Goal: Contribute content: Contribute content

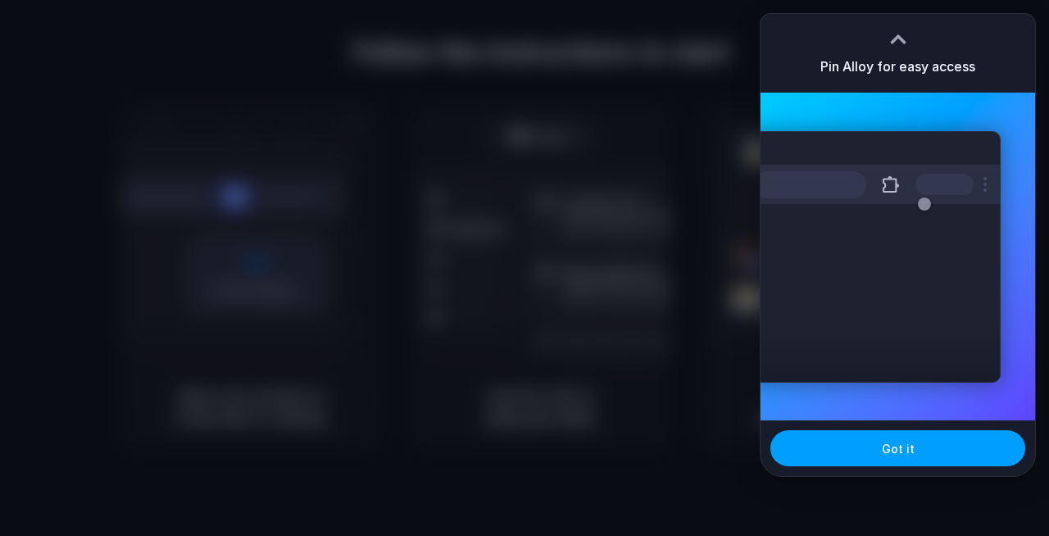
click at [890, 452] on span "Got it" at bounding box center [898, 448] width 33 height 17
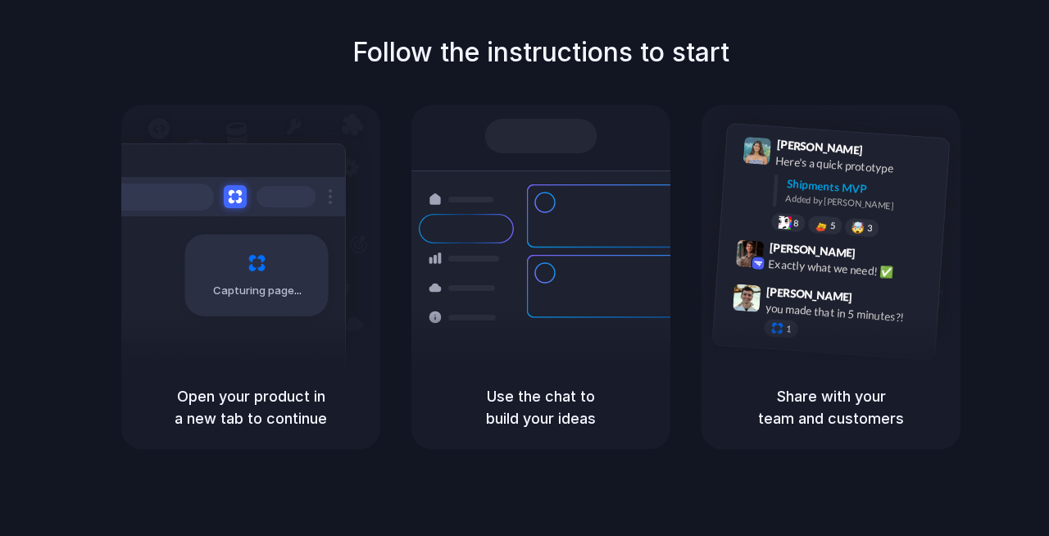
drag, startPoint x: 670, startPoint y: 33, endPoint x: 531, endPoint y: 278, distance: 281.9
click at [671, 33] on h1 "Follow the instructions to start" at bounding box center [540, 52] width 377 height 39
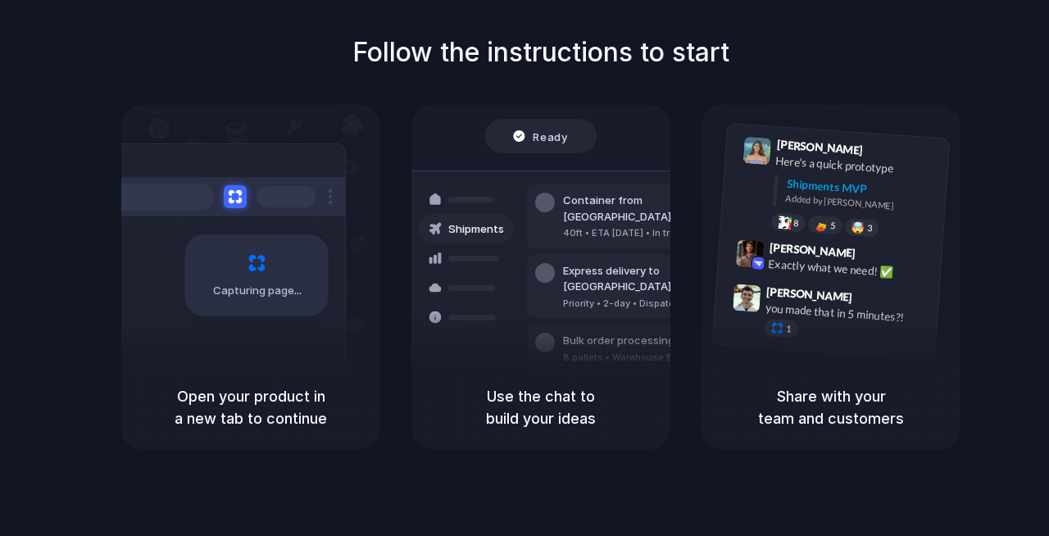
click at [270, 306] on div "Capturing page" at bounding box center [256, 275] width 143 height 82
click at [502, 294] on div at bounding box center [466, 288] width 95 height 30
drag, startPoint x: 147, startPoint y: 349, endPoint x: 147, endPoint y: 383, distance: 33.6
click at [147, 373] on div "Capturing page Open your product in a new tab to continue" at bounding box center [250, 277] width 259 height 344
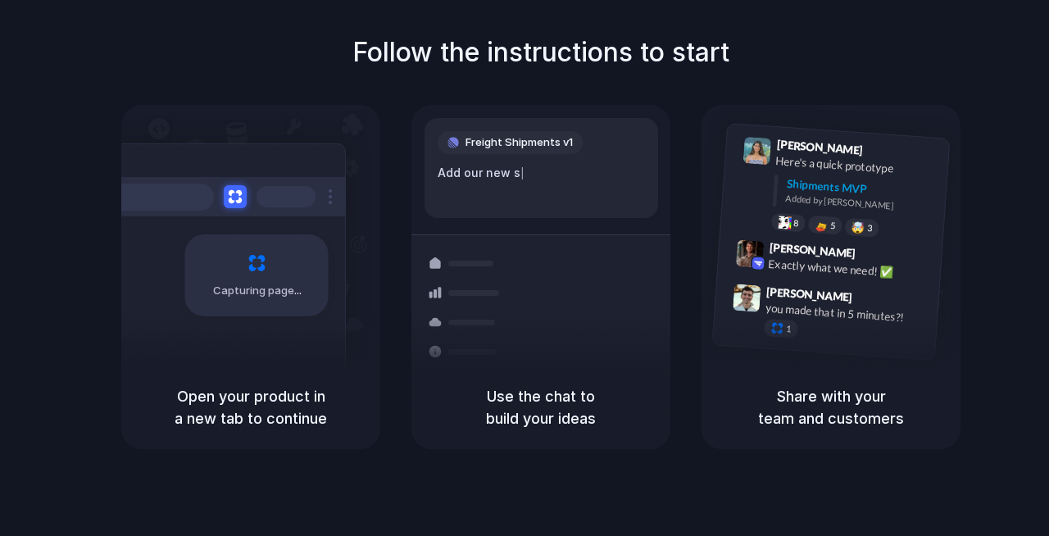
click at [81, 156] on div "Follow the instructions to start Capturing page Open your product in a new tab …" at bounding box center [540, 241] width 1049 height 416
click at [492, 97] on div "Follow the instructions to start Capturing page Open your product in a new tab …" at bounding box center [540, 241] width 1049 height 416
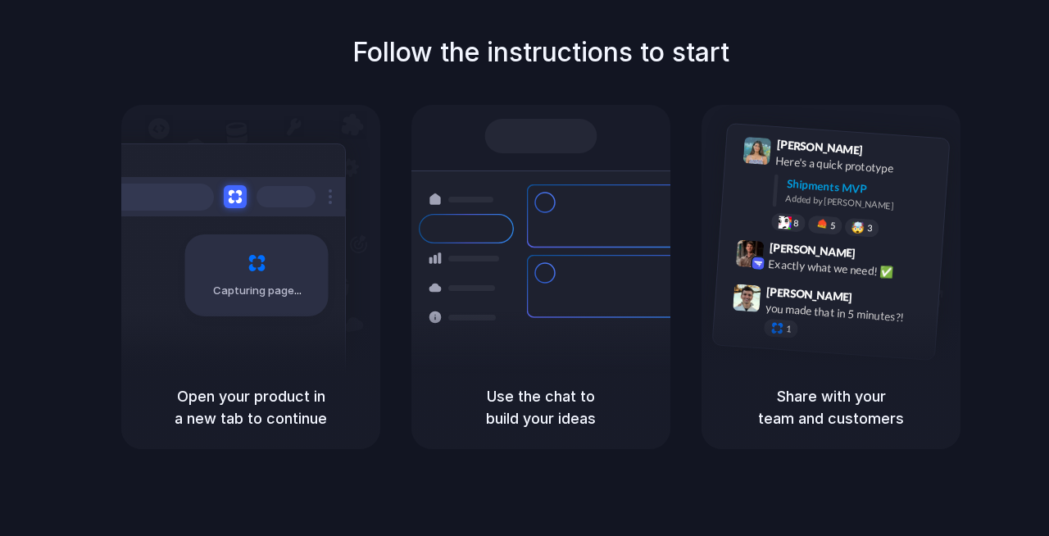
click at [125, 76] on div "Follow the instructions to start Capturing page Open your product in a new tab …" at bounding box center [540, 241] width 1049 height 416
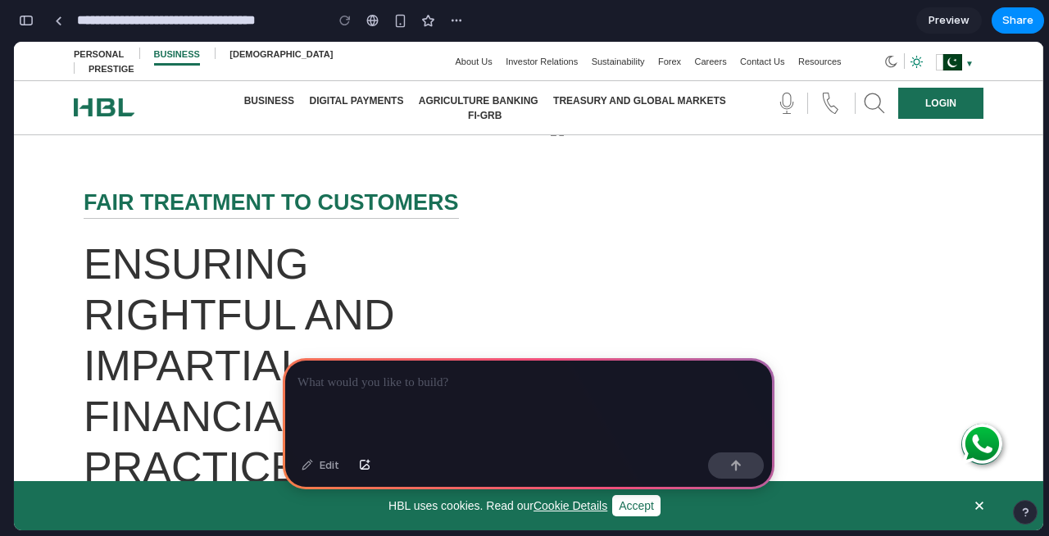
click at [447, 381] on p at bounding box center [528, 383] width 462 height 20
click at [248, 275] on h1 "ENSURING RIGHTFUL AND IMPARTIAL FINANCIAL SERVICE PRACTICES" at bounding box center [305, 365] width 443 height 254
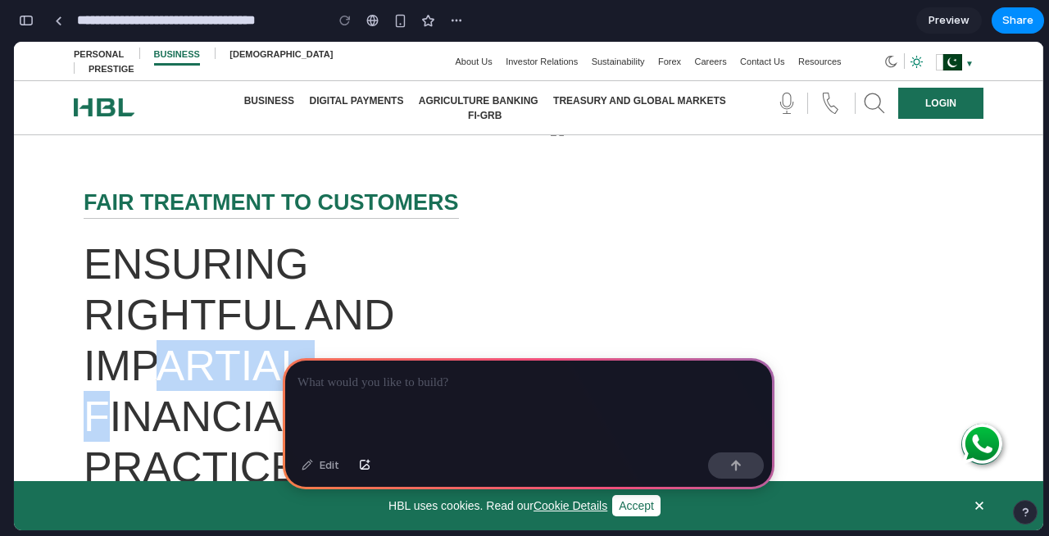
click at [248, 275] on h1 "ENSURING RIGHTFUL AND IMPARTIAL FINANCIAL SERVICE PRACTICES" at bounding box center [305, 365] width 443 height 254
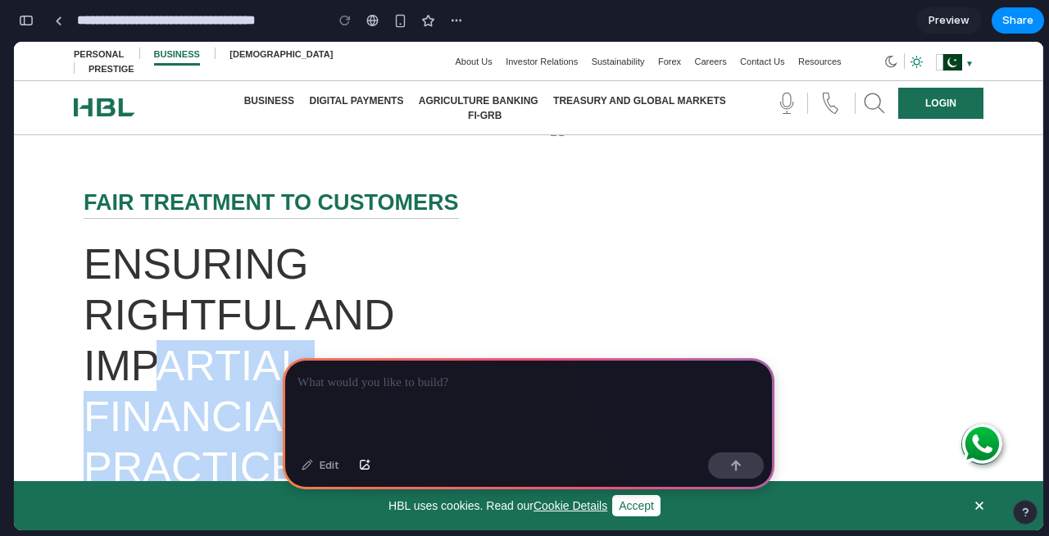
click at [248, 275] on h1 "ENSURING RIGHTFUL AND IMPARTIAL FINANCIAL SERVICE PRACTICES" at bounding box center [305, 365] width 443 height 254
drag, startPoint x: 240, startPoint y: 275, endPoint x: 283, endPoint y: 272, distance: 42.7
click at [287, 274] on h1 "ENSURING RIGHTFUL AND IMPARTIAL FINANCIAL SERVICE PRACTICES" at bounding box center [305, 365] width 443 height 254
click at [280, 172] on div "FAIR TREATMENT TO CUSTOMERS ENSURING RIGHTFUL AND IMPARTIAL FINANCIAL SERVICE P…" at bounding box center [538, 351] width 934 height 458
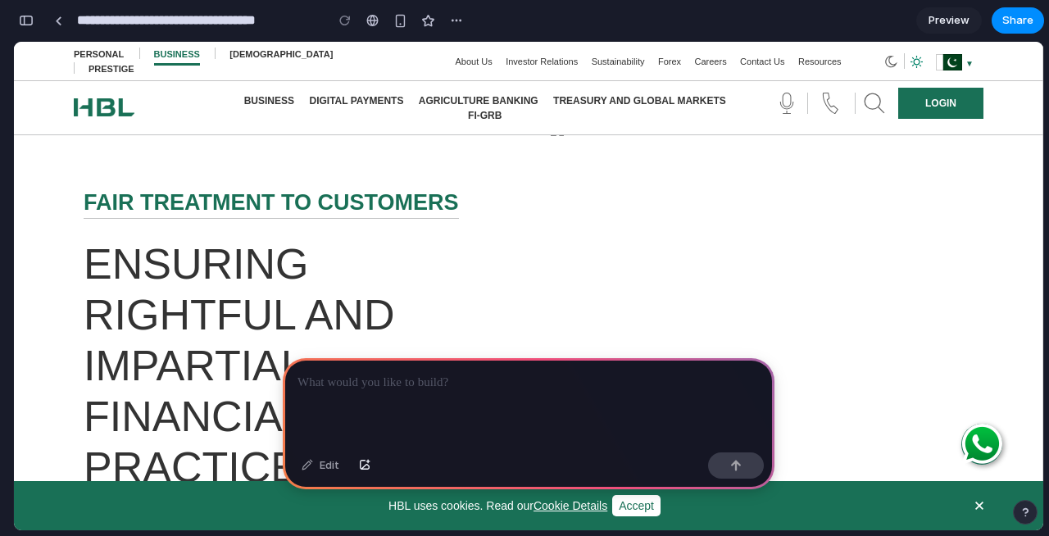
click at [280, 172] on div "FAIR TREATMENT TO CUSTOMERS ENSURING RIGHTFUL AND IMPARTIAL FINANCIAL SERVICE P…" at bounding box center [538, 351] width 934 height 458
click at [949, 26] on span "Preview" at bounding box center [948, 20] width 41 height 16
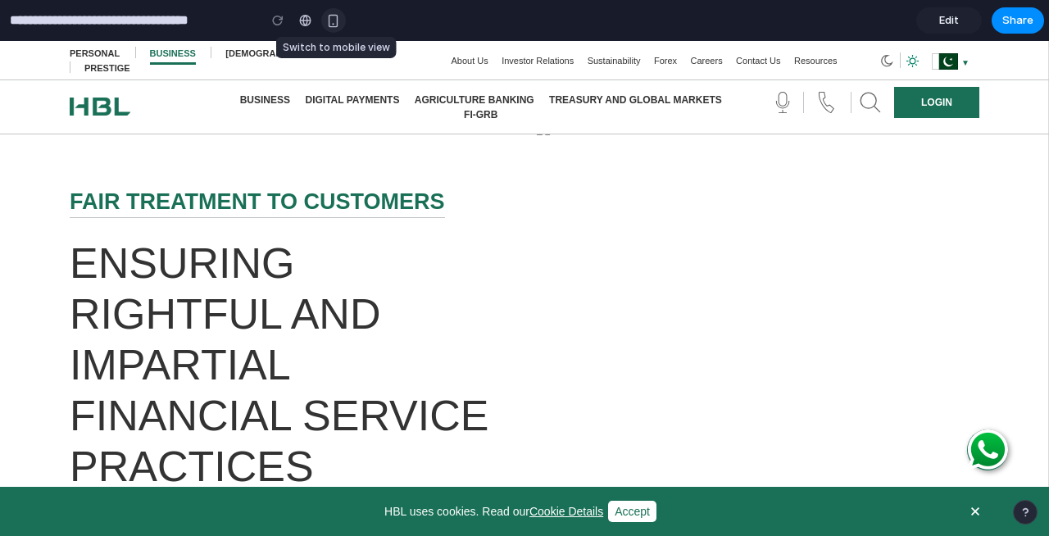
click at [336, 18] on div "button" at bounding box center [333, 21] width 14 height 14
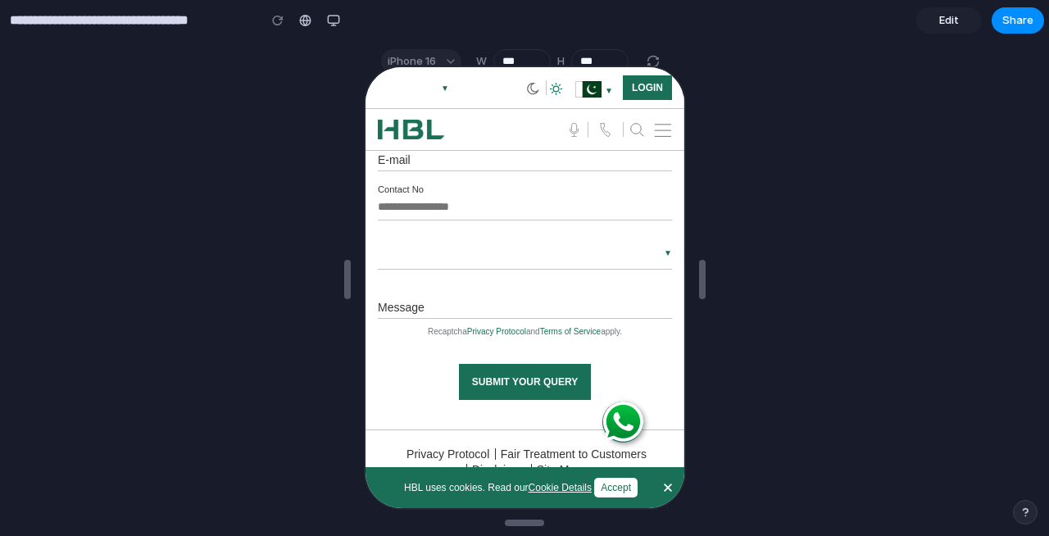
scroll to position [3802, 0]
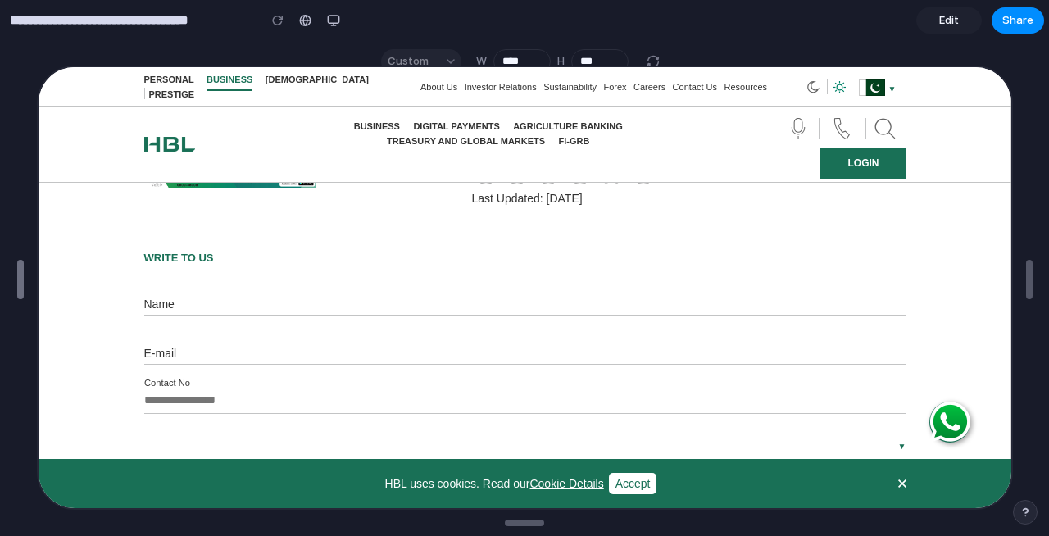
drag, startPoint x: 350, startPoint y: 288, endPoint x: 20, endPoint y: 291, distance: 329.4
type input "****"
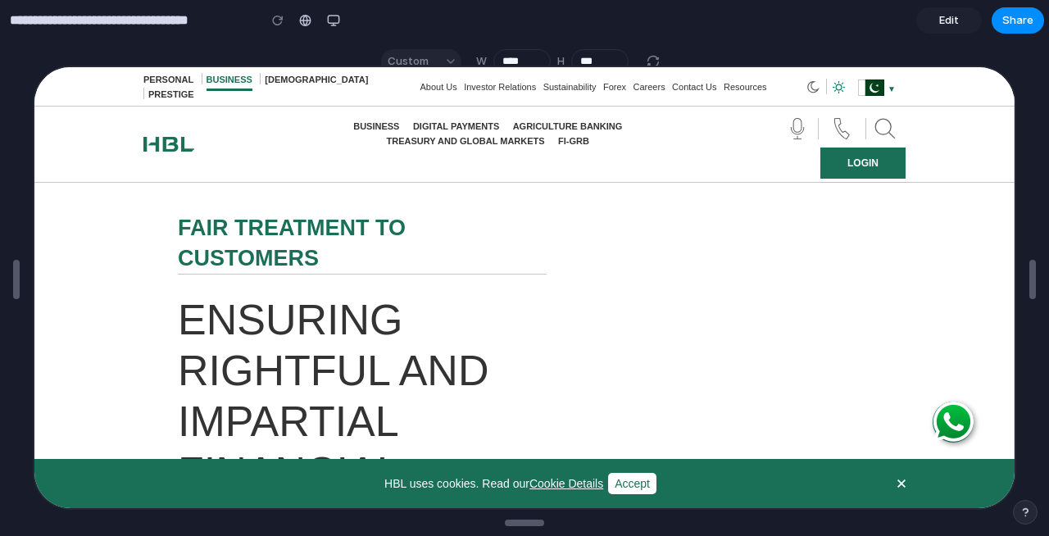
scroll to position [0, 0]
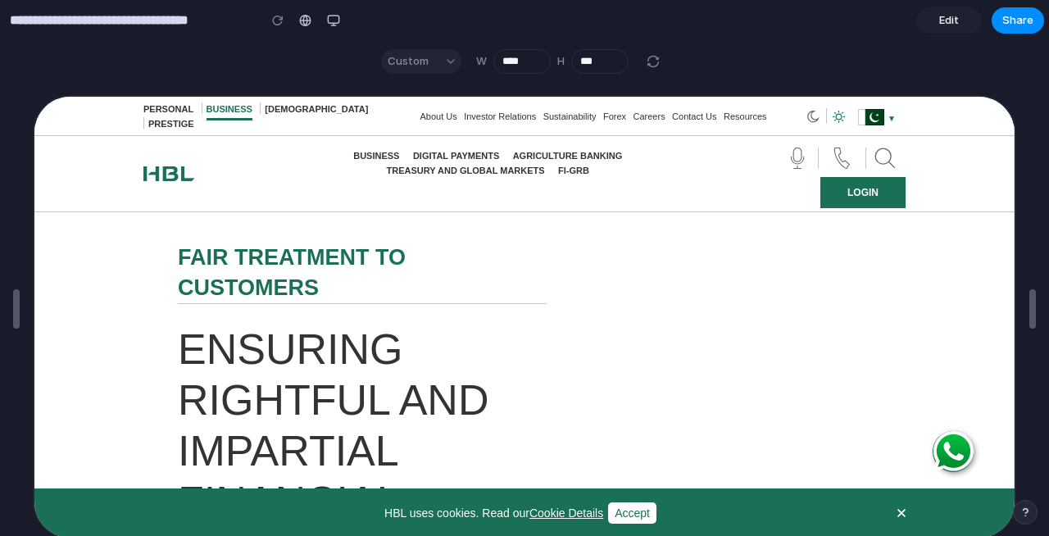
click at [232, 57] on section "Custom W **** H ***" at bounding box center [522, 61] width 1044 height 41
click at [945, 22] on span "Edit" at bounding box center [949, 20] width 20 height 16
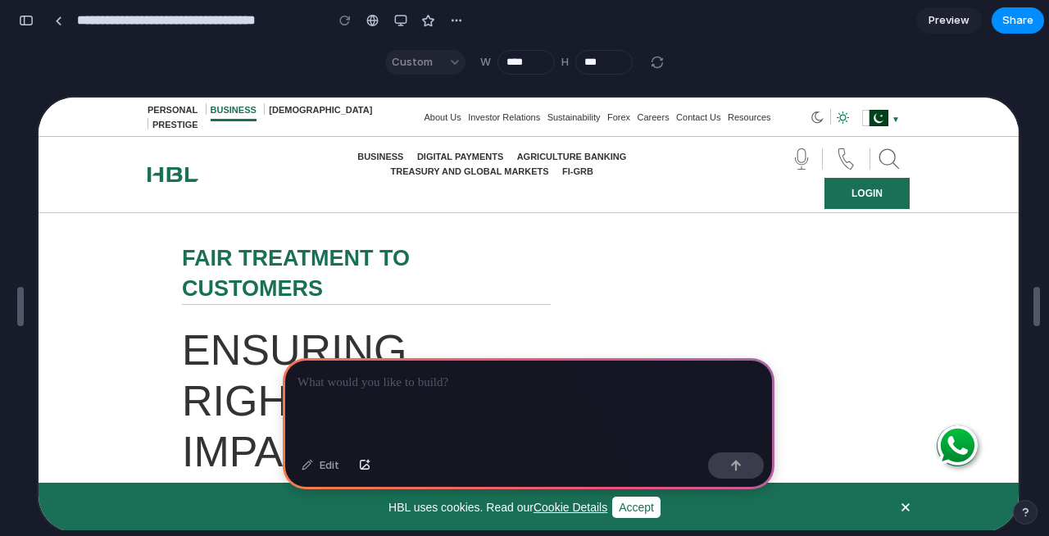
click at [329, 383] on p at bounding box center [528, 383] width 462 height 20
click at [311, 465] on div "Edit" at bounding box center [320, 465] width 54 height 26
drag, startPoint x: 433, startPoint y: 365, endPoint x: 399, endPoint y: 222, distance: 146.5
click at [433, 365] on div at bounding box center [529, 402] width 492 height 88
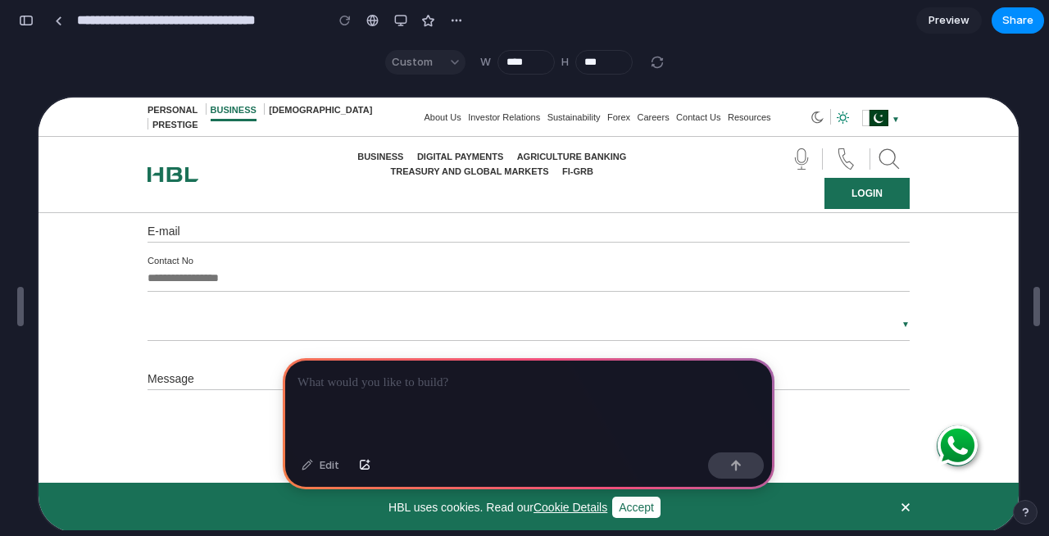
scroll to position [3443, 0]
click at [203, 74] on section "Custom W **** H ***" at bounding box center [526, 62] width 1024 height 41
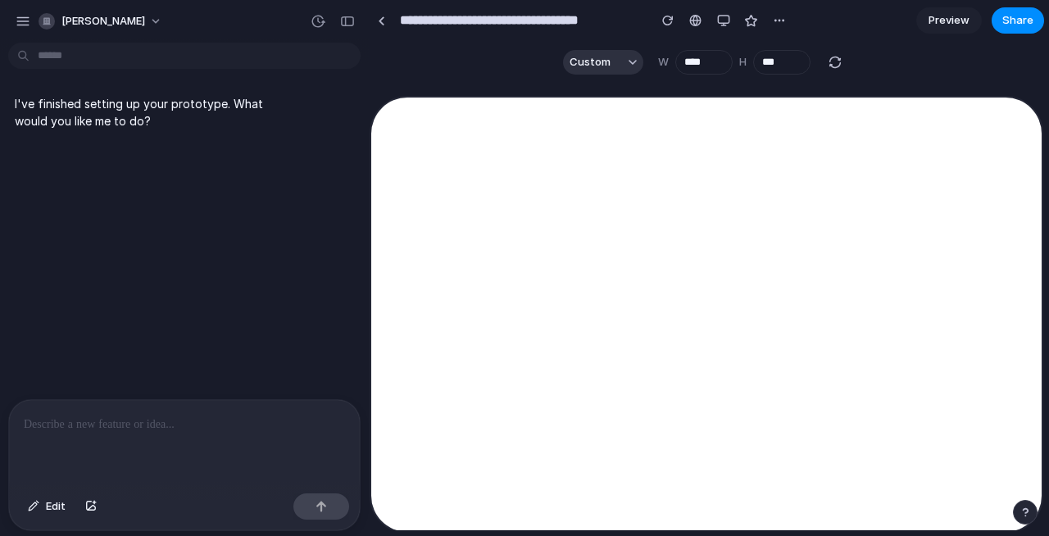
scroll to position [0, 0]
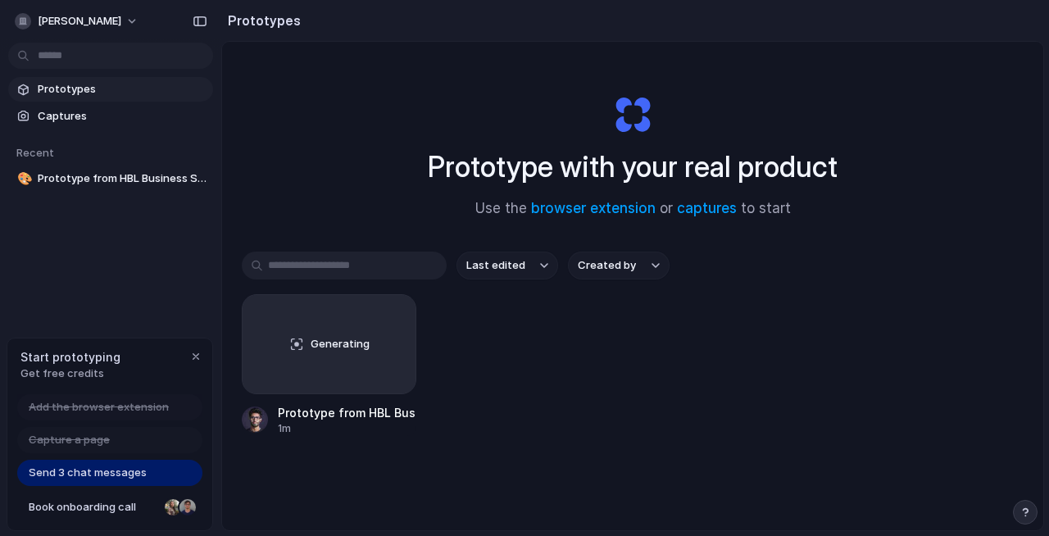
click at [201, 356] on div "button" at bounding box center [195, 356] width 13 height 13
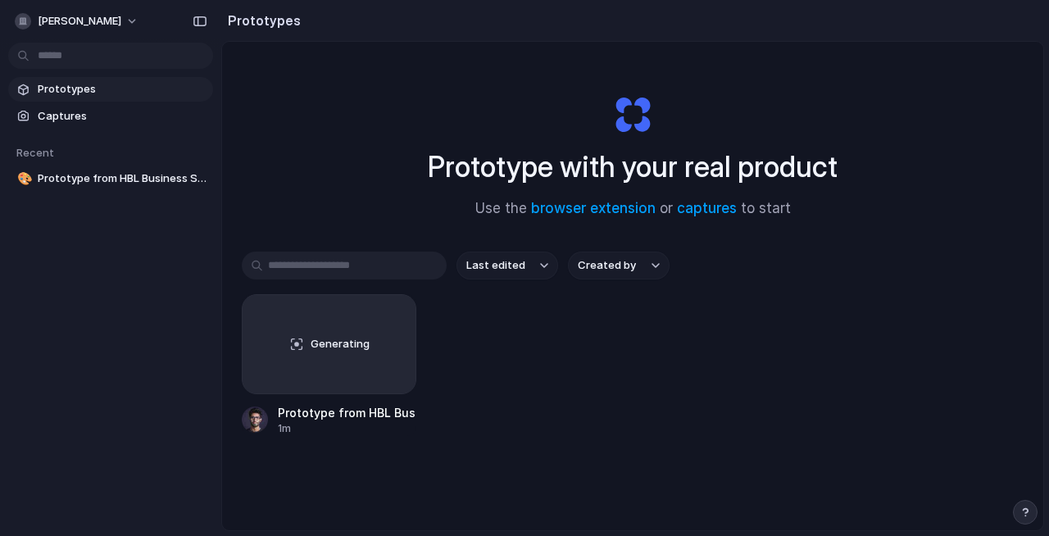
click at [183, 325] on div "Prototypes Captures Recent 🎨 Prototype from HBL Business Services" at bounding box center [110, 203] width 221 height 406
